Goal: Share content

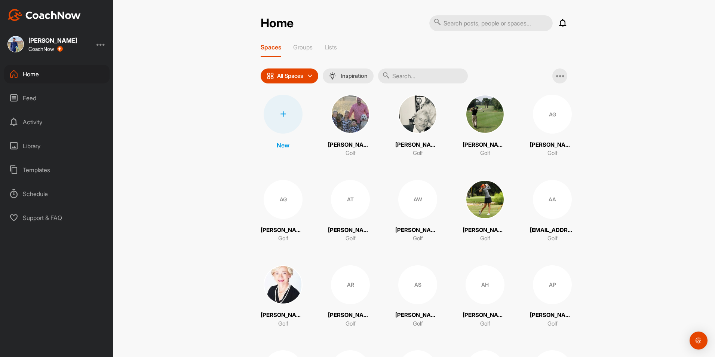
click at [412, 79] on input "text" at bounding box center [423, 75] width 90 height 15
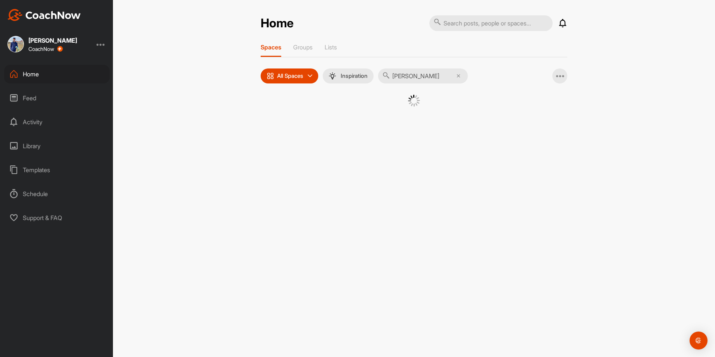
type input "[PERSON_NAME]"
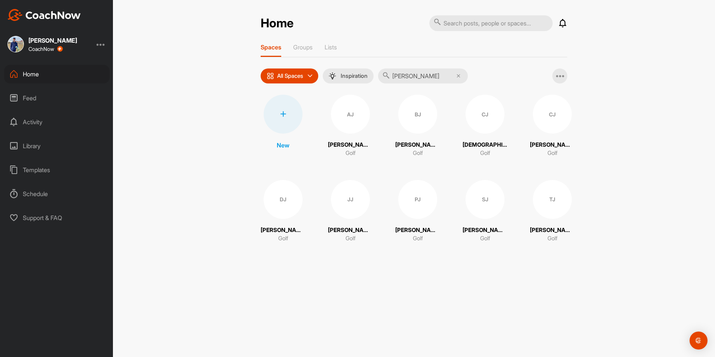
click at [289, 208] on div "DJ" at bounding box center [283, 199] width 39 height 39
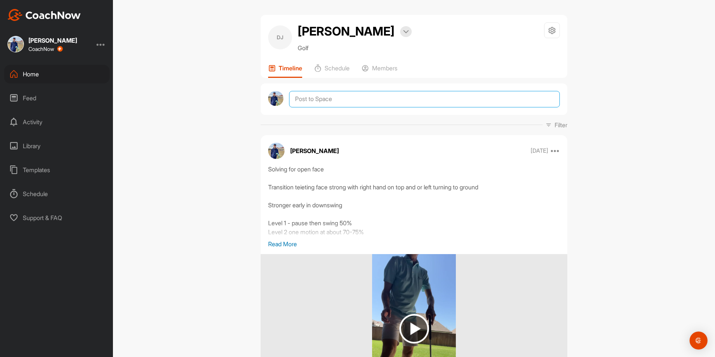
click at [352, 102] on textarea at bounding box center [424, 99] width 271 height 16
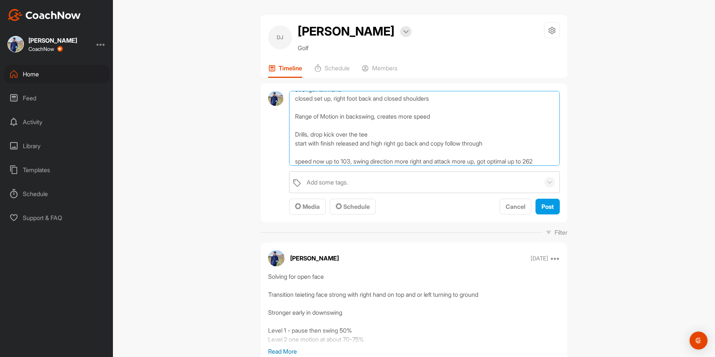
scroll to position [36, 0]
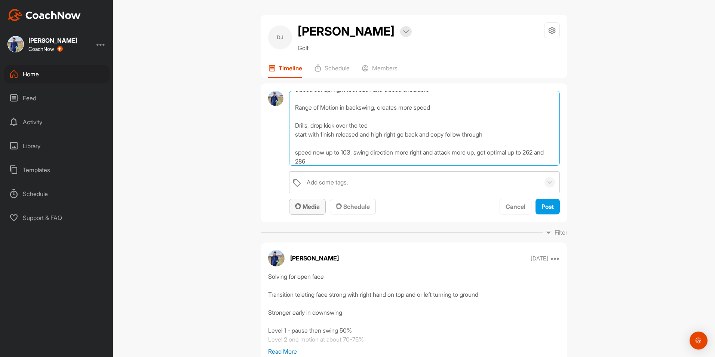
type textarea "Driver Form [DATE]: stronger left hand closed set up, right foot back and close…"
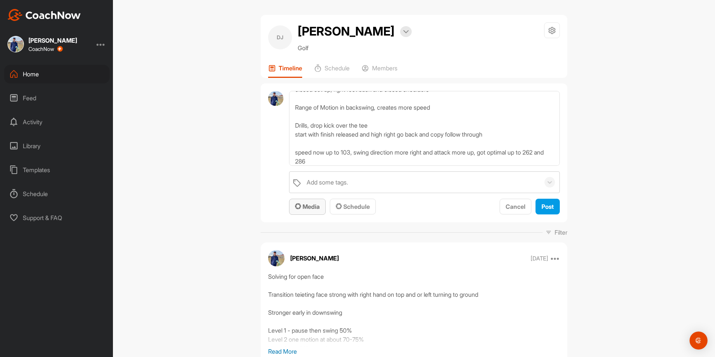
click at [318, 212] on button "Media" at bounding box center [307, 207] width 37 height 16
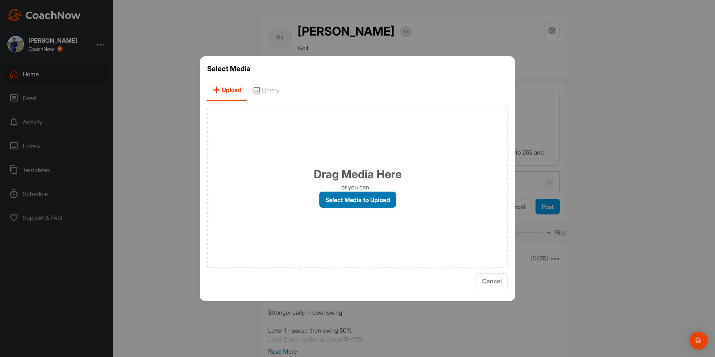
click at [343, 202] on label "Select Media to Upload" at bounding box center [357, 200] width 77 height 16
click at [0, 0] on input "Select Media to Upload" at bounding box center [0, 0] width 0 height 0
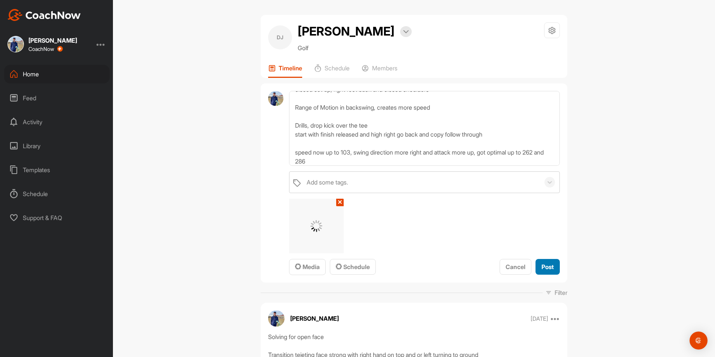
click at [547, 266] on span "Post" at bounding box center [548, 266] width 12 height 7
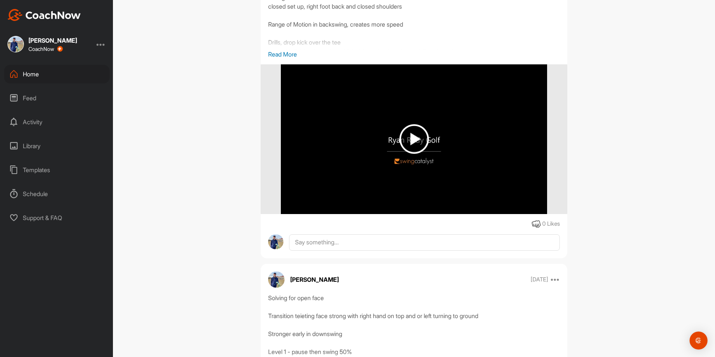
scroll to position [75, 0]
